Goal: Task Accomplishment & Management: Use online tool/utility

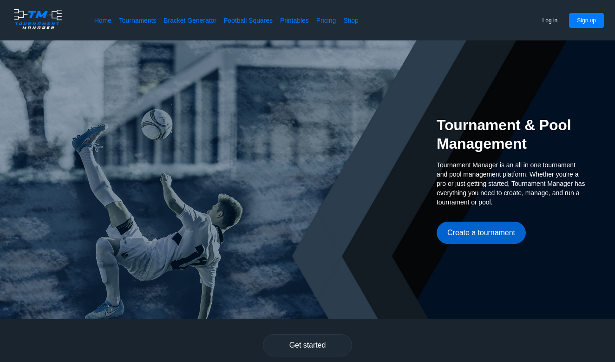
click at [476, 235] on button "Create a tournament" at bounding box center [481, 233] width 89 height 22
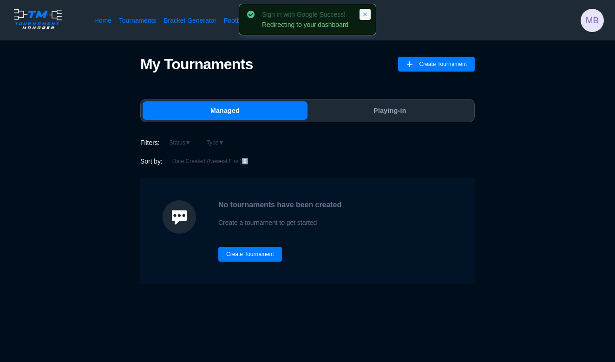
click at [367, 13] on icon at bounding box center [365, 15] width 6 height 6
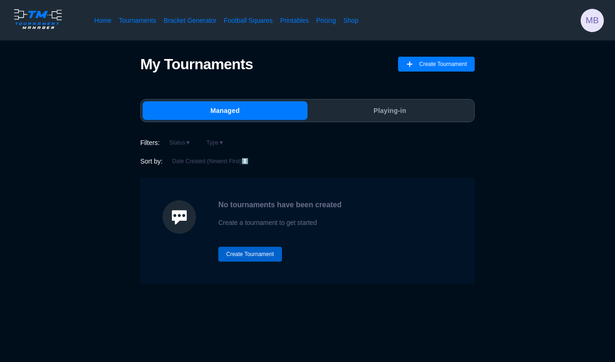
click at [256, 256] on button "Create Tournament" at bounding box center [250, 254] width 64 height 15
